Goal: Task Accomplishment & Management: Use online tool/utility

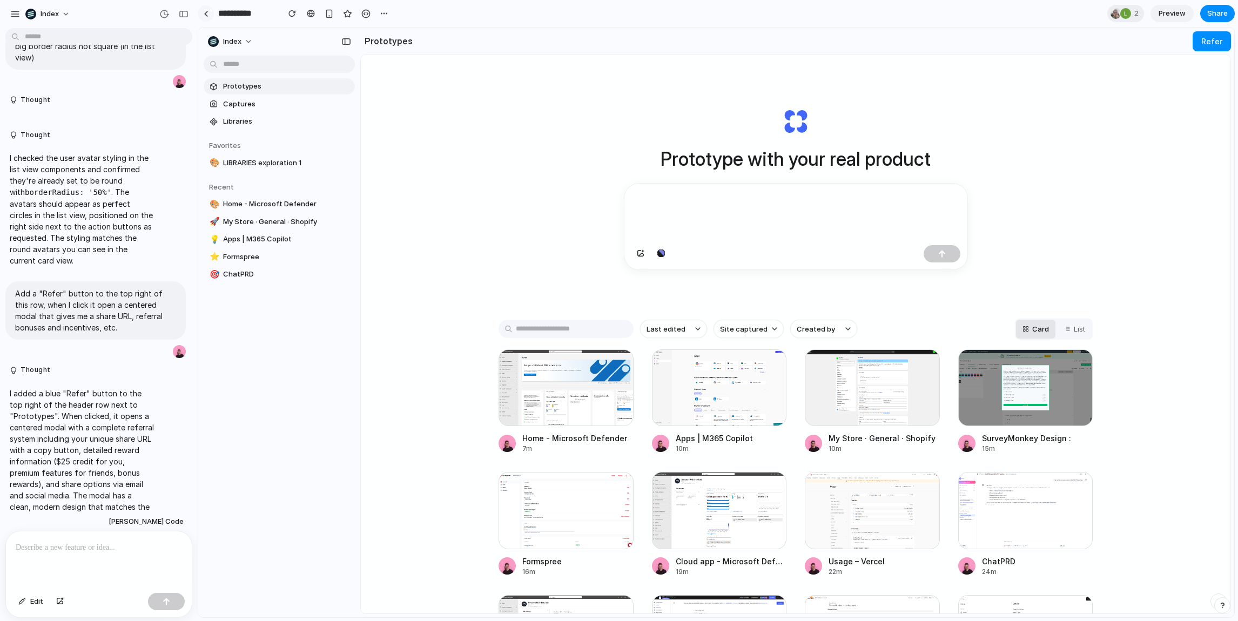
click at [205, 19] on link at bounding box center [206, 13] width 16 height 16
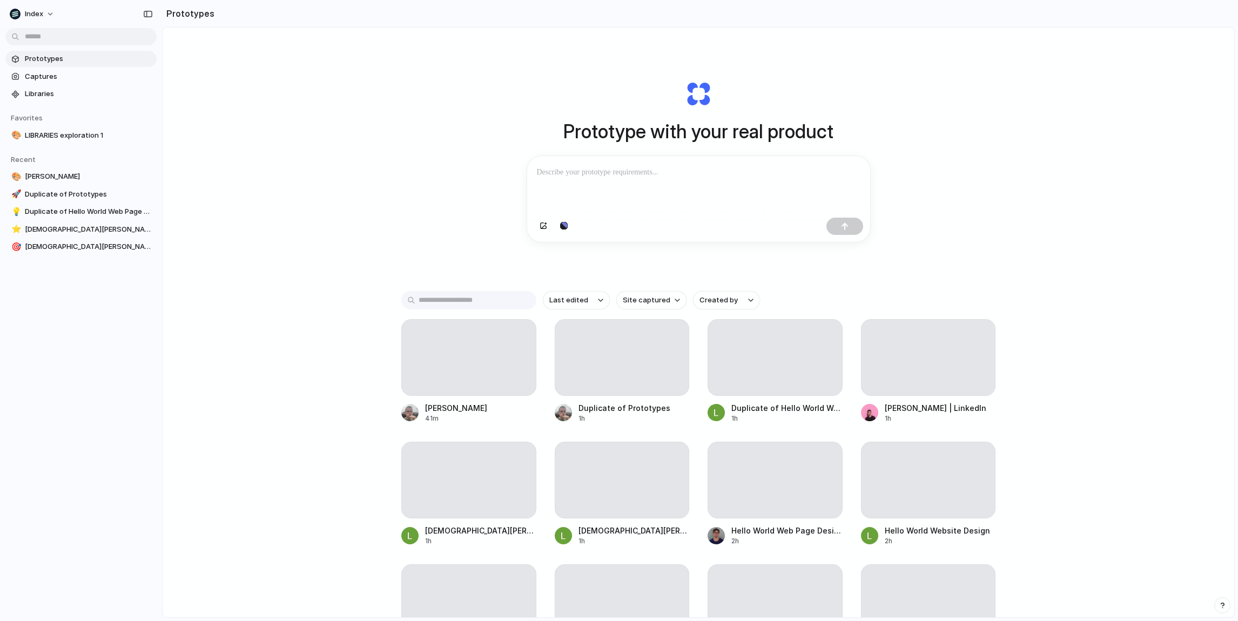
scroll to position [40, 0]
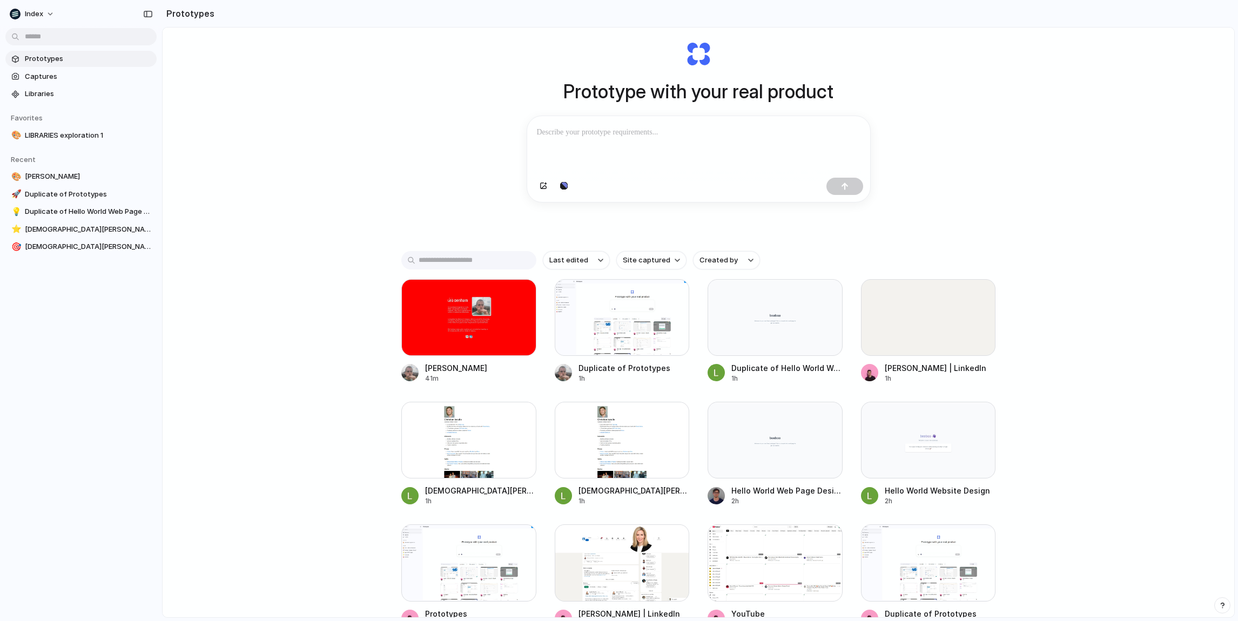
click at [358, 305] on div "Prototype with your real product Clone web app Clone screenshot Start from exis…" at bounding box center [699, 311] width 1072 height 647
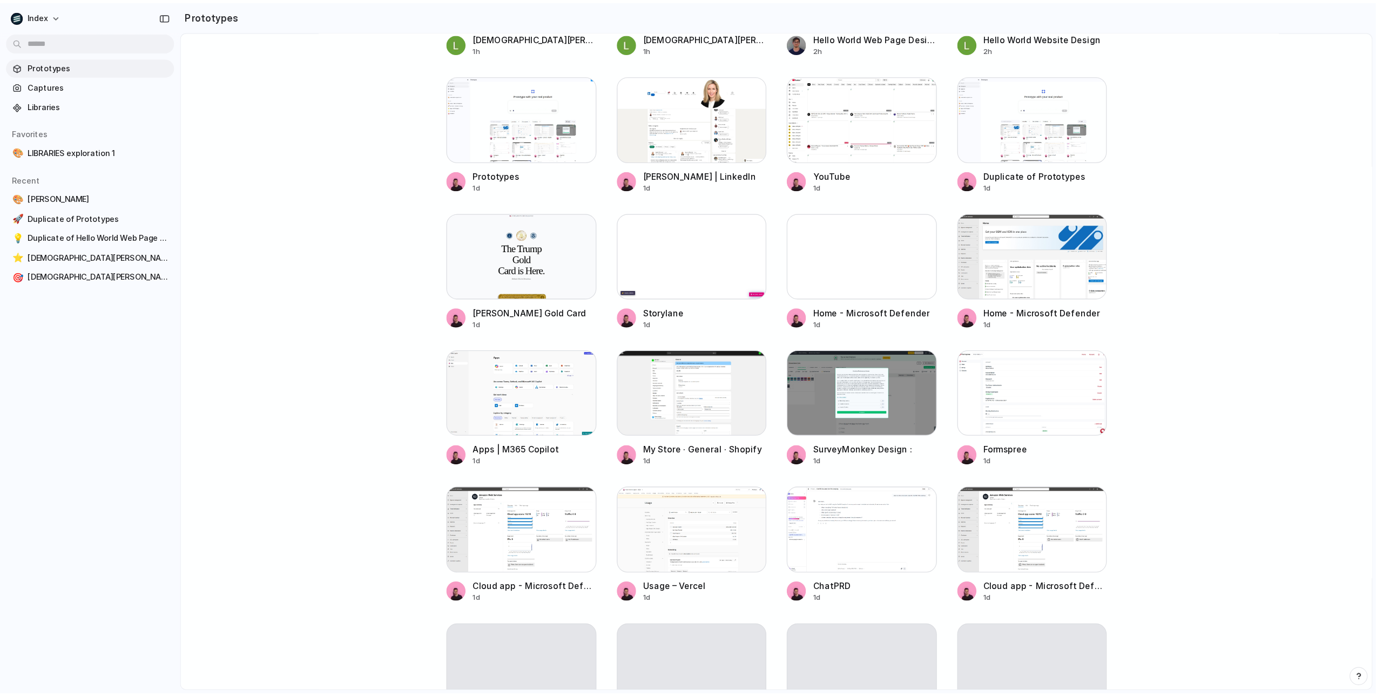
scroll to position [866, 0]
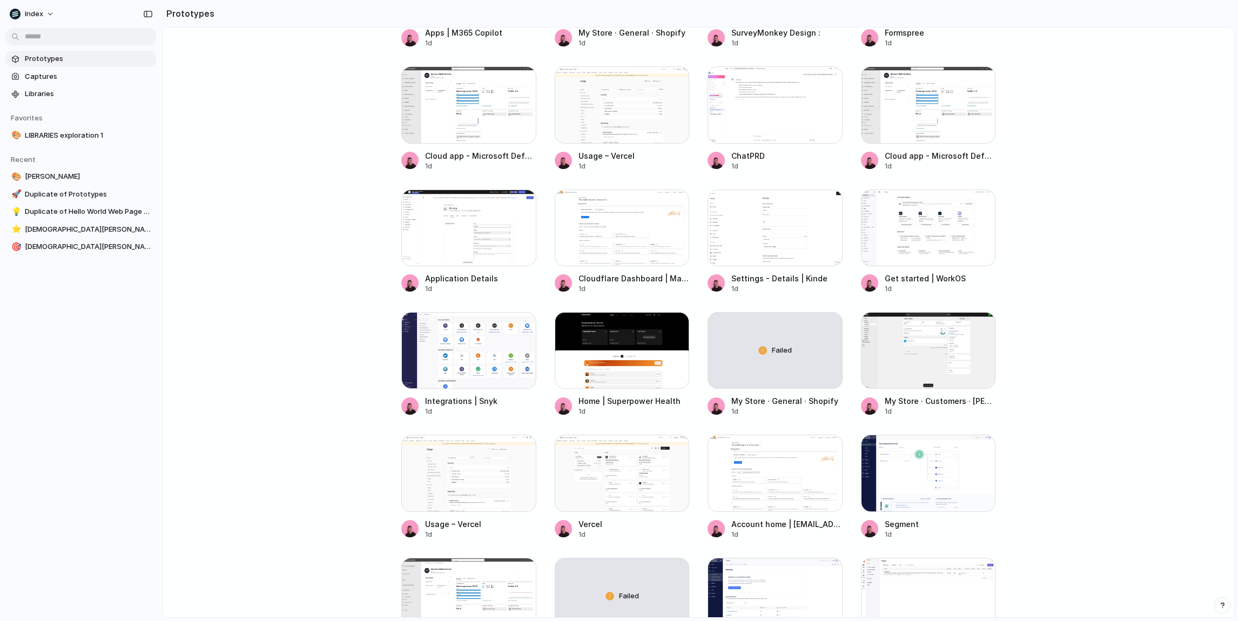
click at [293, 326] on main "Prototype with your real product Clone web app Clone screenshot Start from exis…" at bounding box center [698, 322] width 1073 height 591
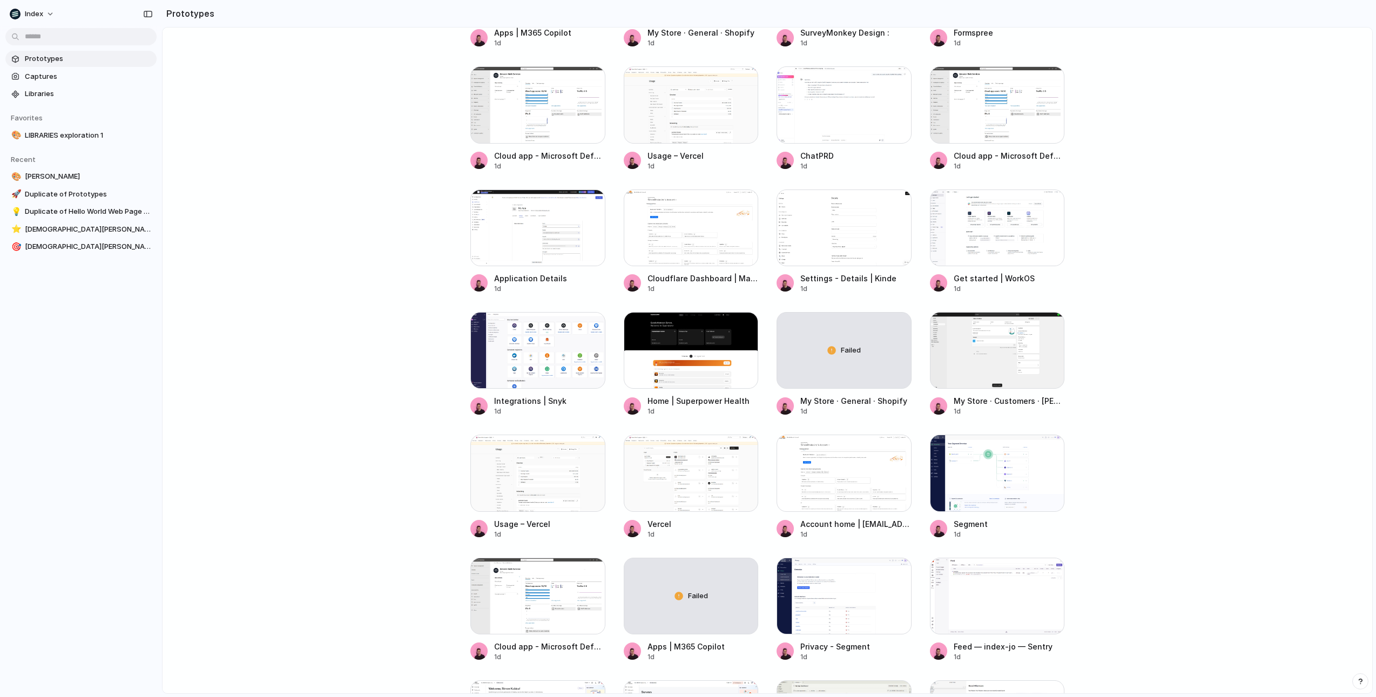
scroll to position [0, 0]
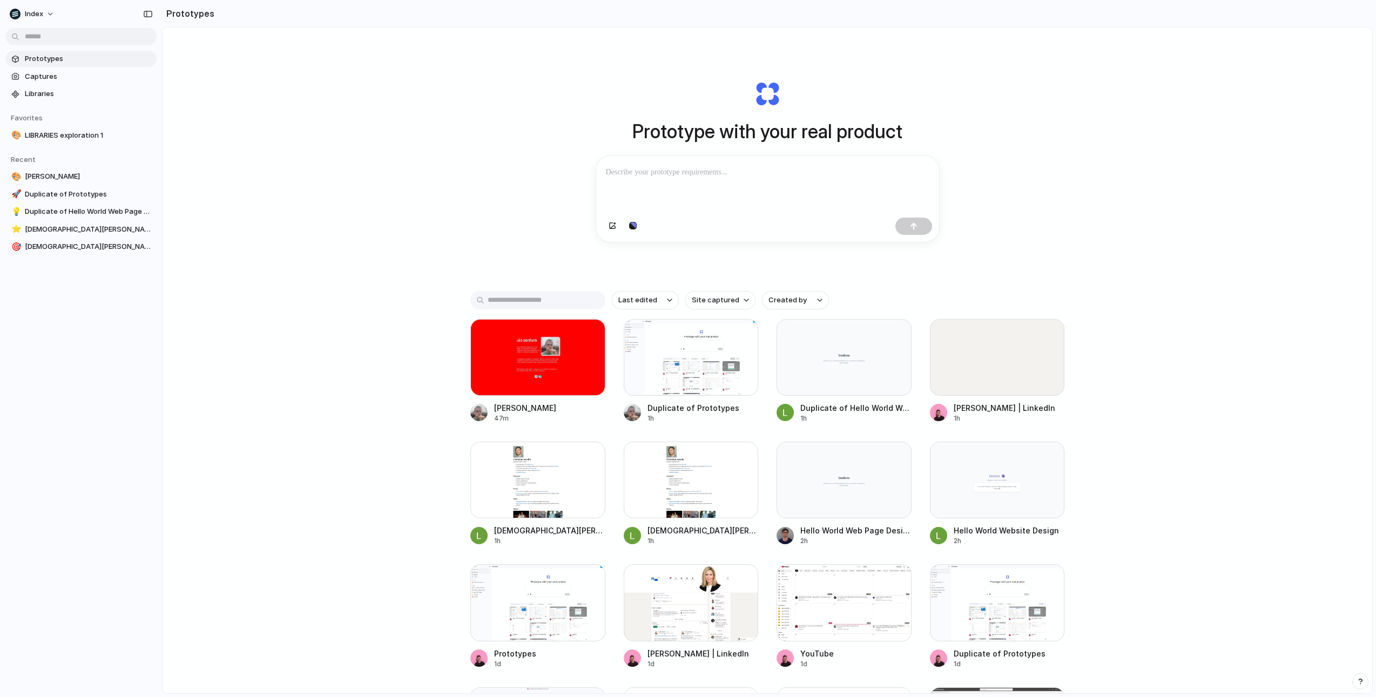
click at [427, 399] on div "Prototype with your real product Clone web app Clone screenshot Start from exis…" at bounding box center [768, 389] width 1210 height 723
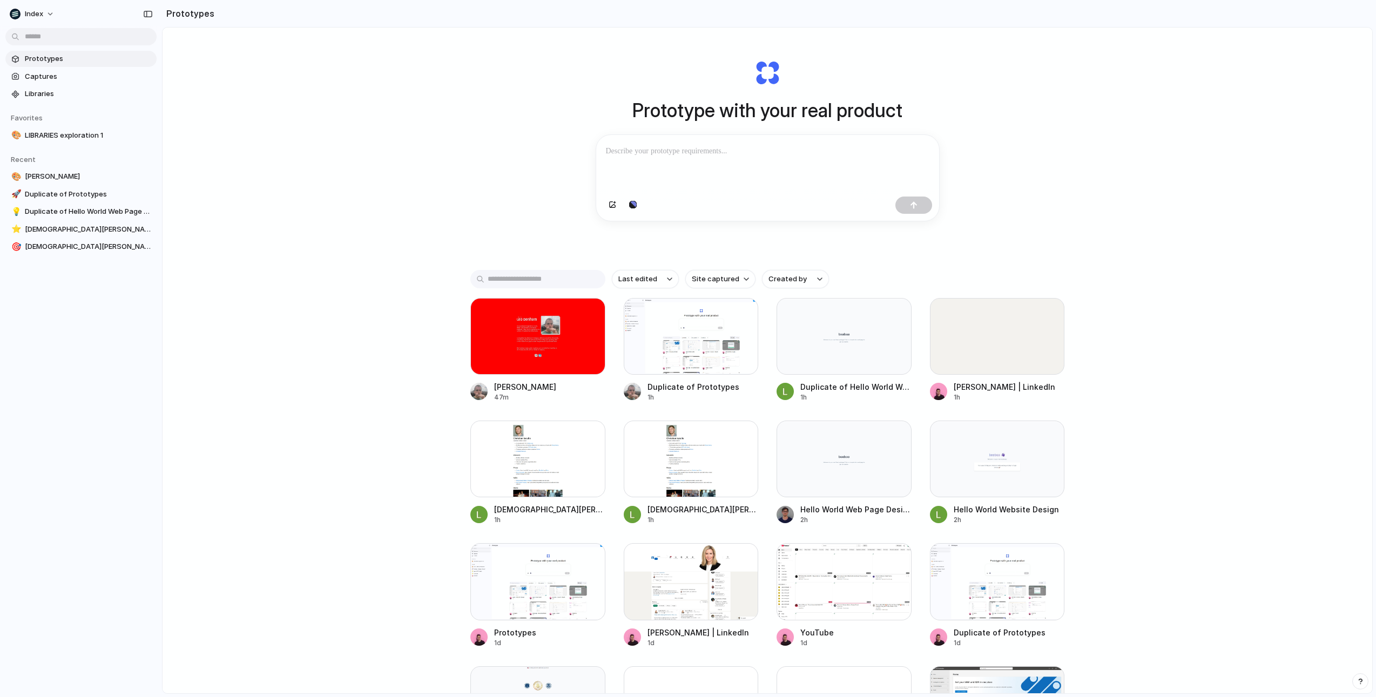
scroll to position [24, 0]
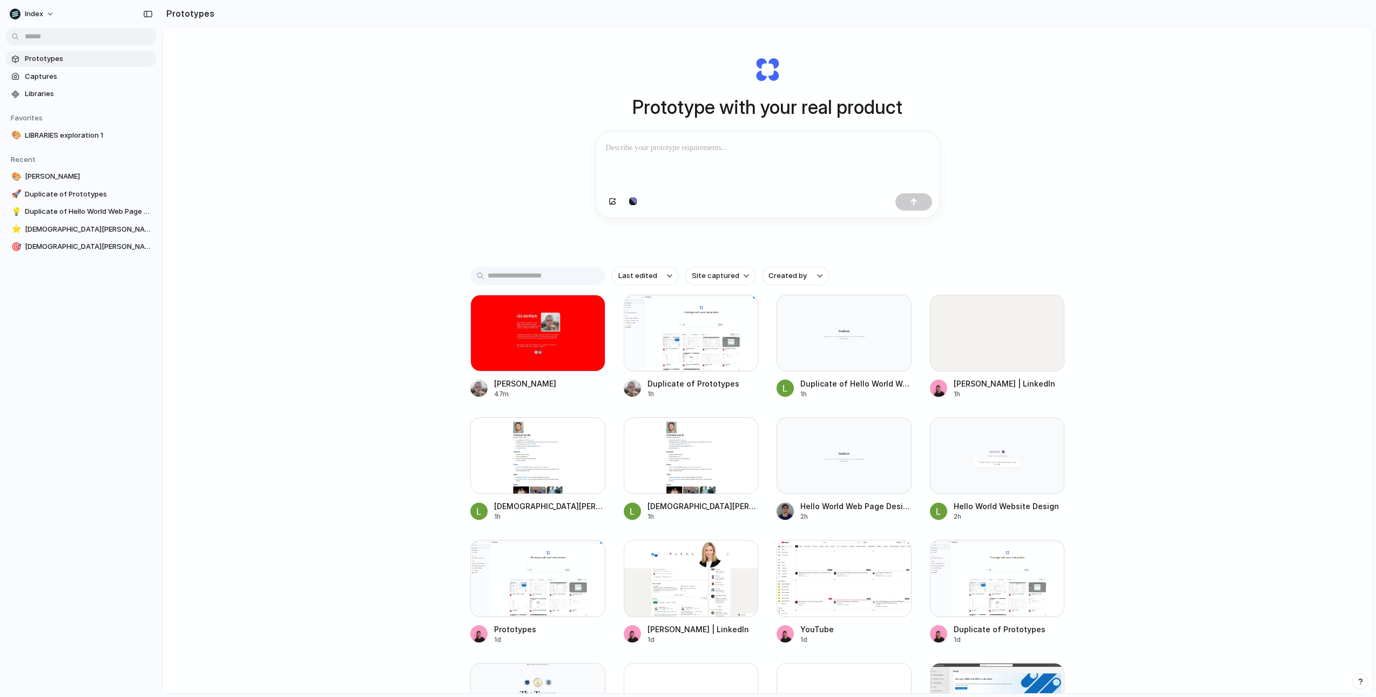
click at [348, 398] on div "Prototype with your real product Clone web app Clone screenshot Start from exis…" at bounding box center [768, 364] width 1210 height 723
click at [959, 358] on div at bounding box center [997, 333] width 135 height 77
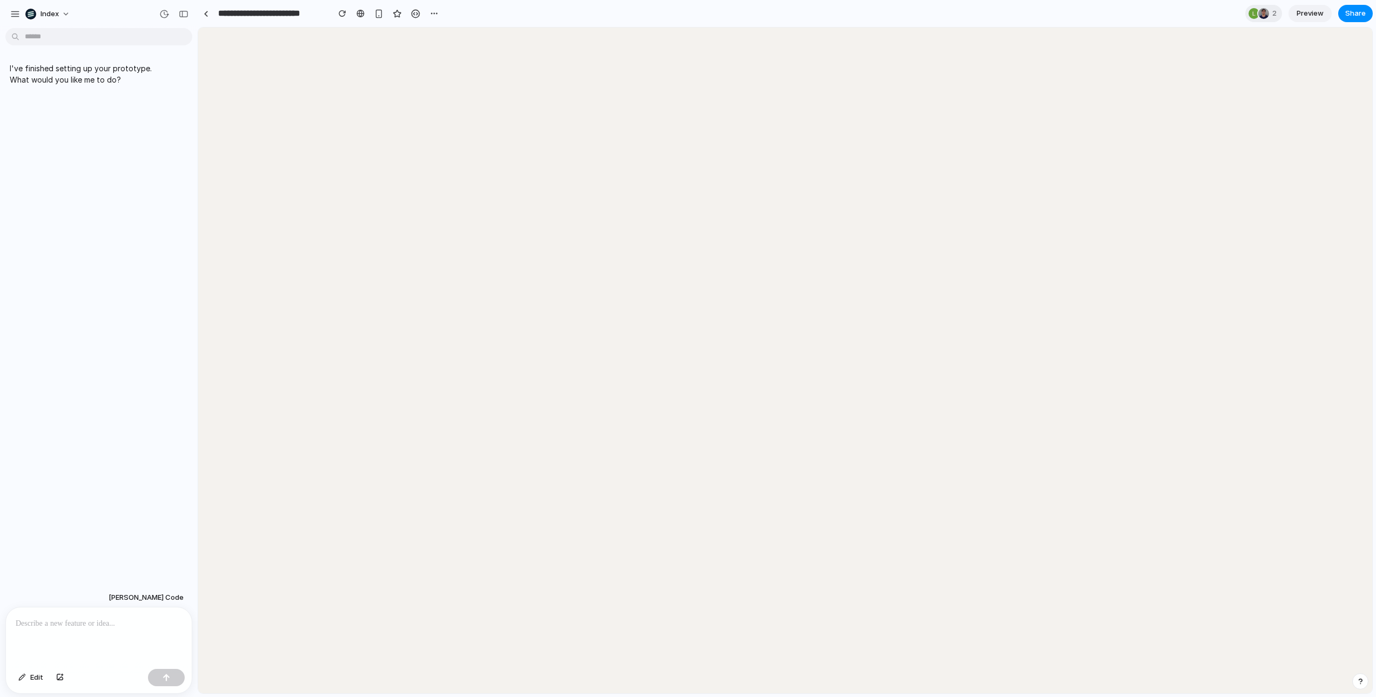
click at [464, 28] on html at bounding box center [785, 28] width 1174 height 0
click at [467, 28] on html at bounding box center [785, 28] width 1174 height 0
